Goal: Contribute content: Add original content to the website for others to see

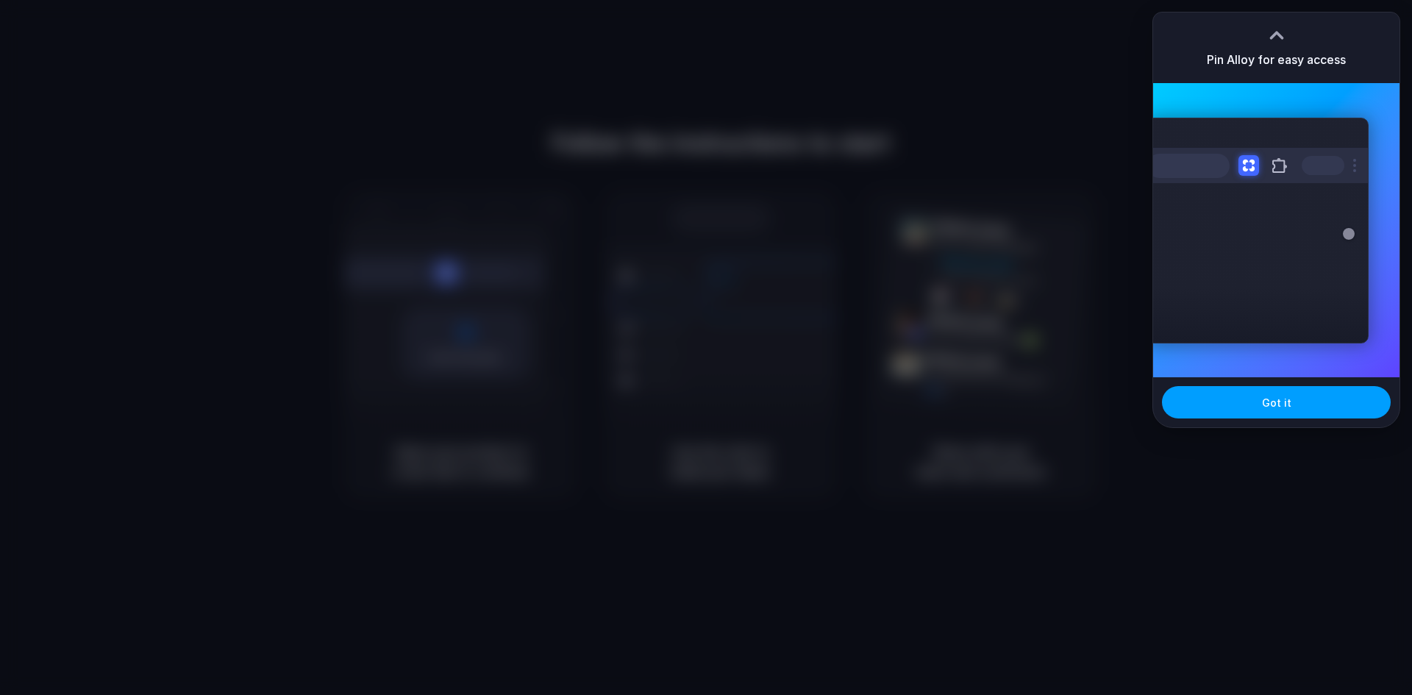
click at [1226, 391] on button "Got it" at bounding box center [1276, 402] width 229 height 32
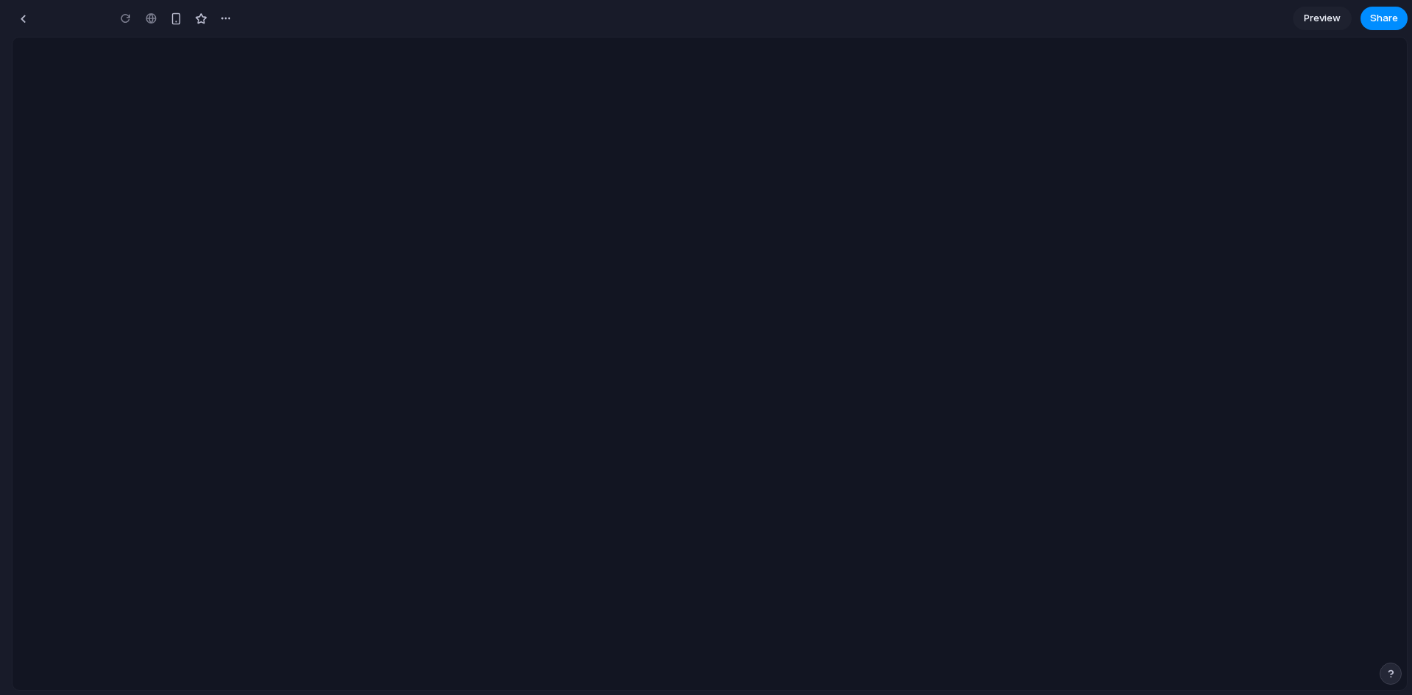
type input "**********"
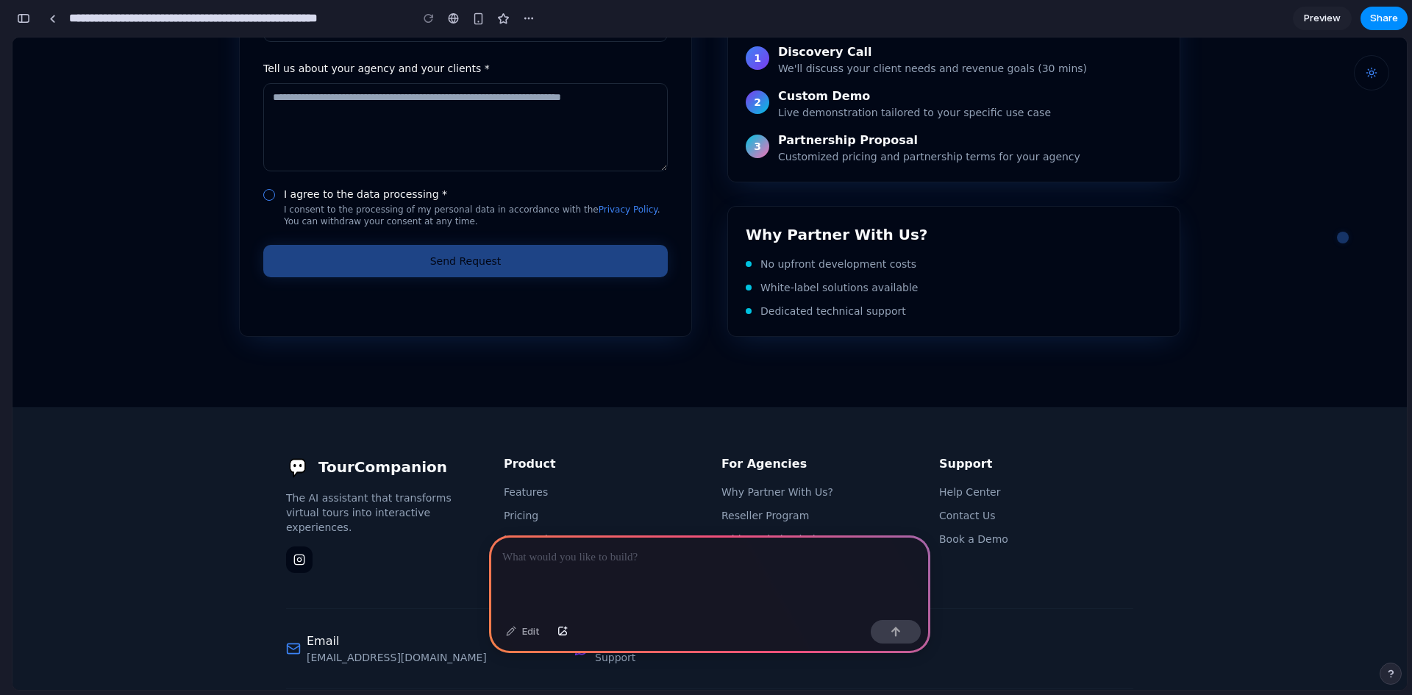
scroll to position [5686, 0]
